Goal: Information Seeking & Learning: Learn about a topic

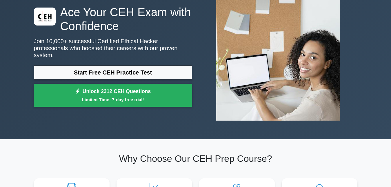
scroll to position [48, 0]
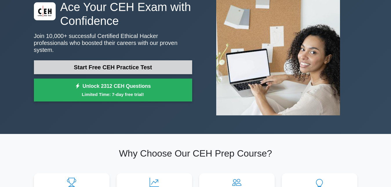
click at [136, 67] on link "Start Free CEH Practice Test" at bounding box center [113, 67] width 158 height 14
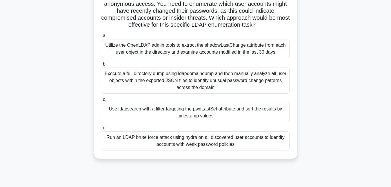
scroll to position [126, 0]
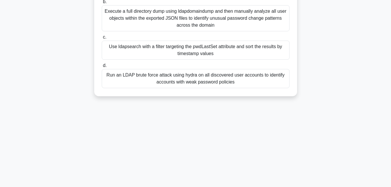
drag, startPoint x: 103, startPoint y: 45, endPoint x: 263, endPoint y: 102, distance: 170.4
click at [263, 102] on div "You are performing a security assessment for a healthcare organization that use…" at bounding box center [195, 5] width 330 height 195
copy div "You are performing a security assessment for a healthcare organization that use…"
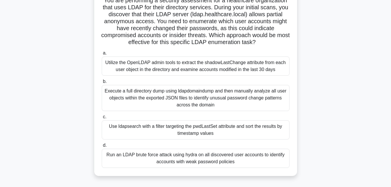
scroll to position [0, 0]
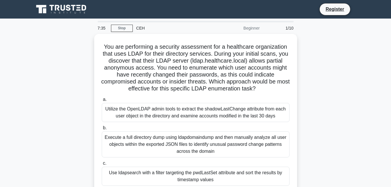
click at [321, 122] on div "You are performing a security assessment for a healthcare organization that use…" at bounding box center [195, 131] width 330 height 195
